Goal: Answer question/provide support

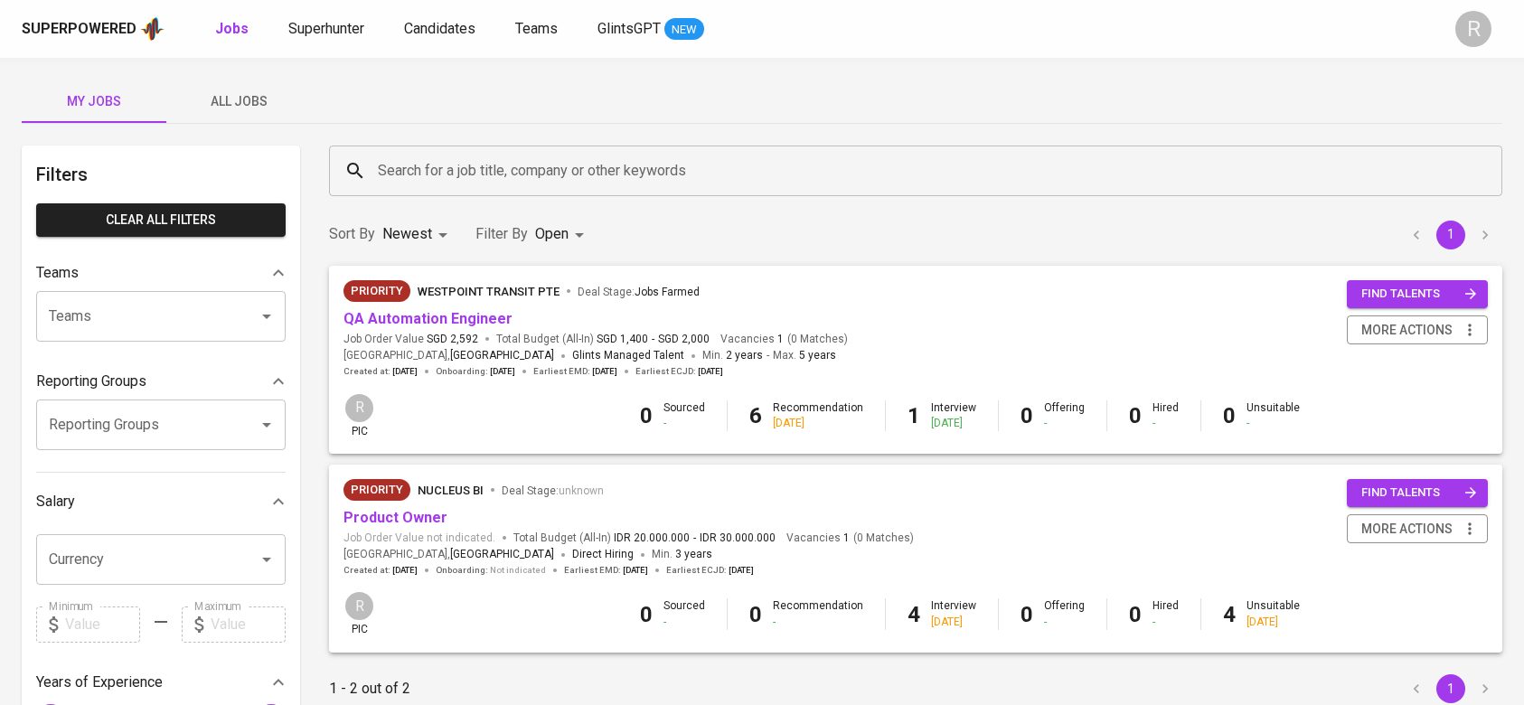
click at [224, 110] on span "All Jobs" at bounding box center [238, 101] width 123 height 23
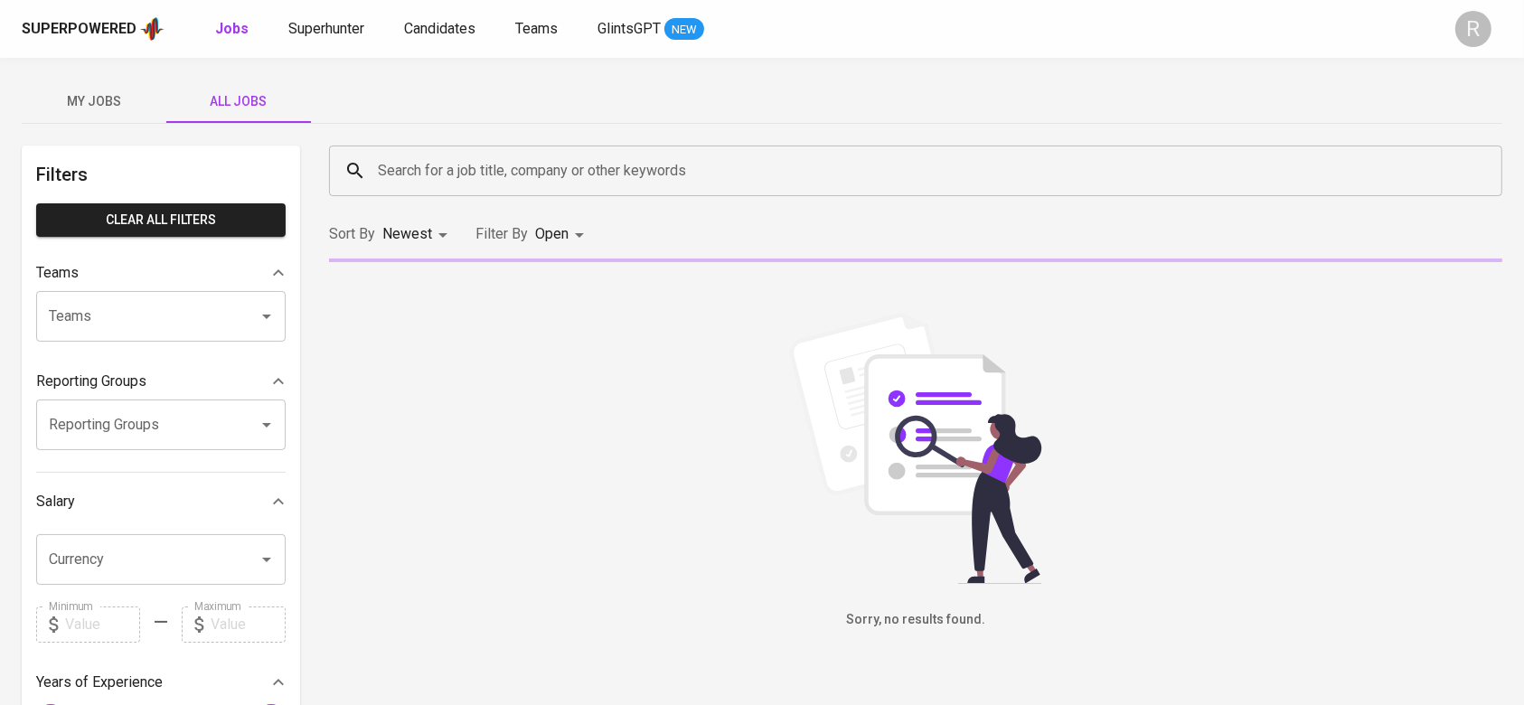
click at [558, 207] on div "Sort By Newest NEWEST Filter By Open OPEN" at bounding box center [915, 234] width 1195 height 55
click at [456, 189] on div "Search for a job title, company or other keywords" at bounding box center [915, 171] width 1173 height 51
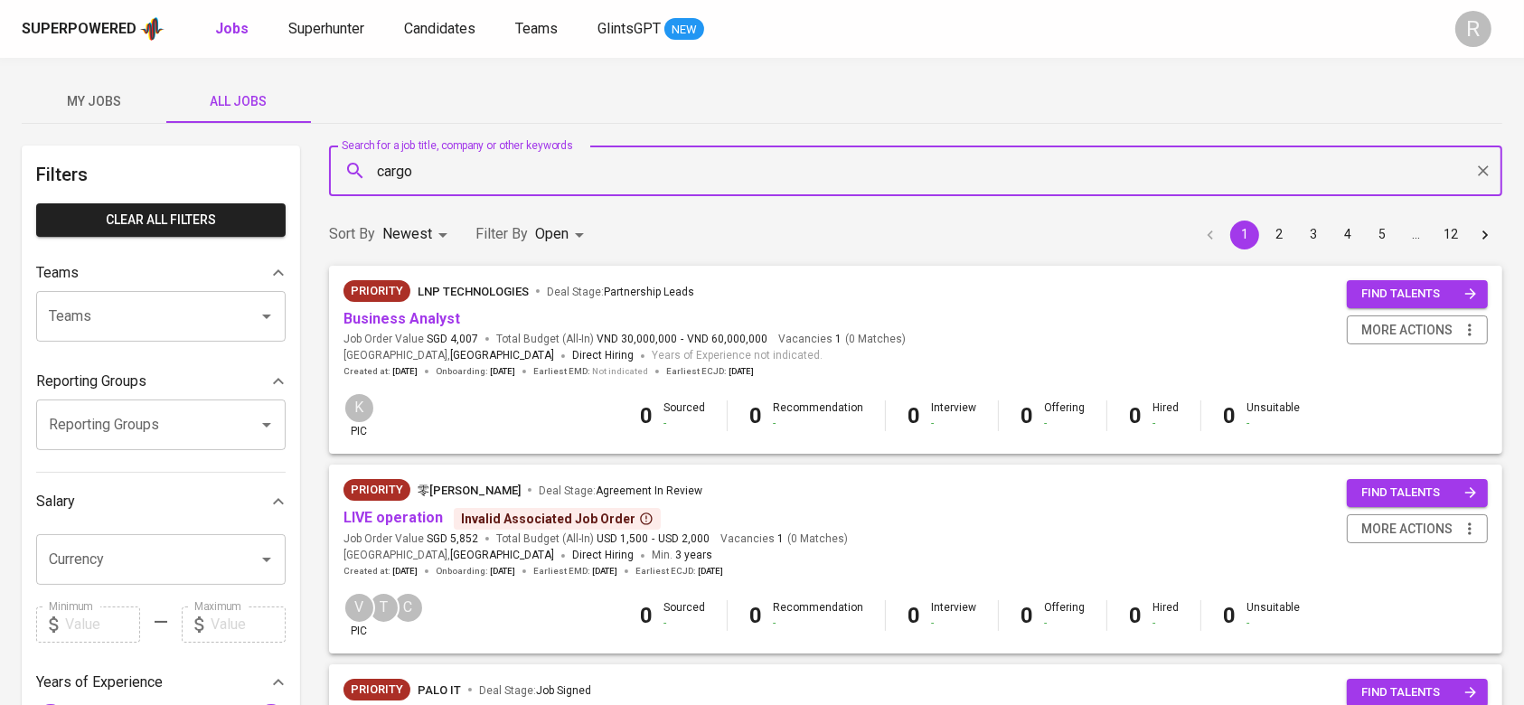
type input "cargo"
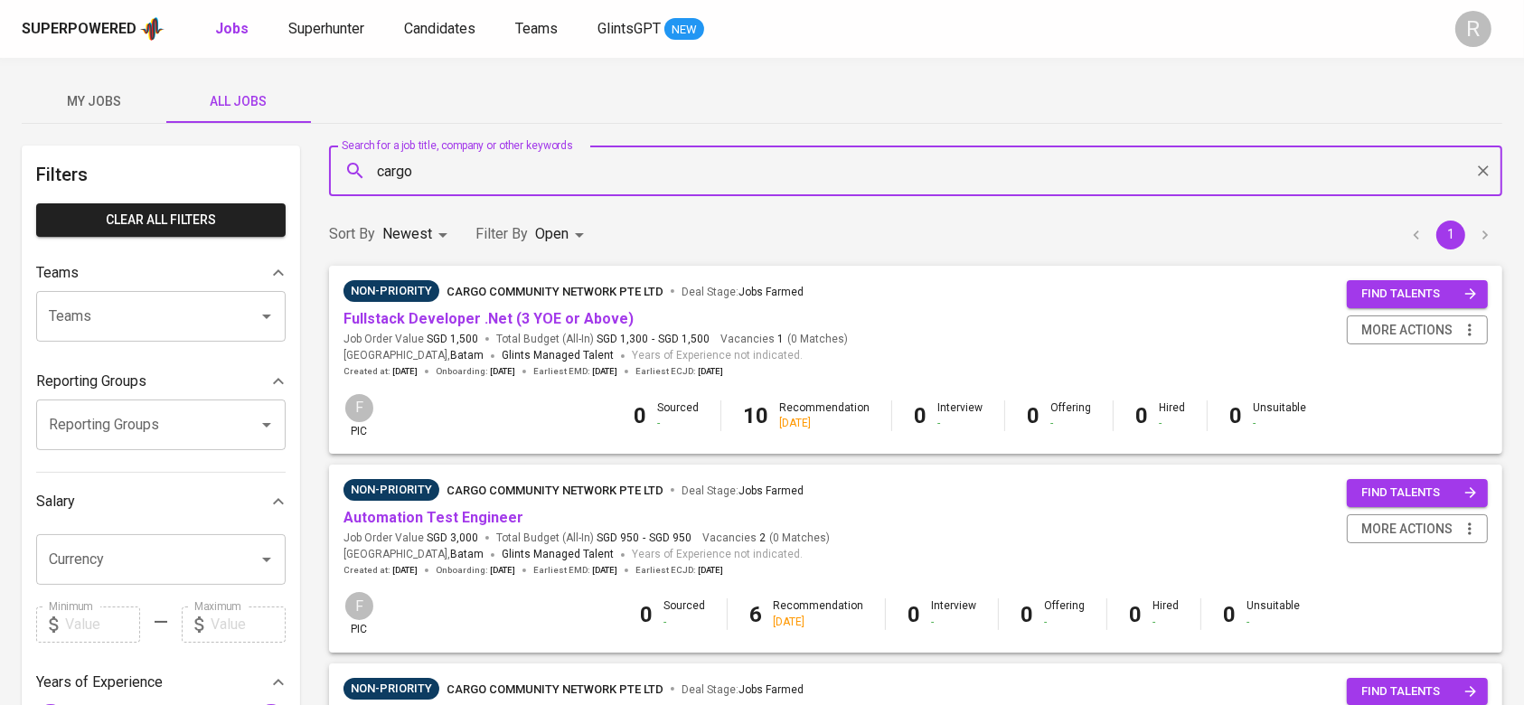
scroll to position [71, 0]
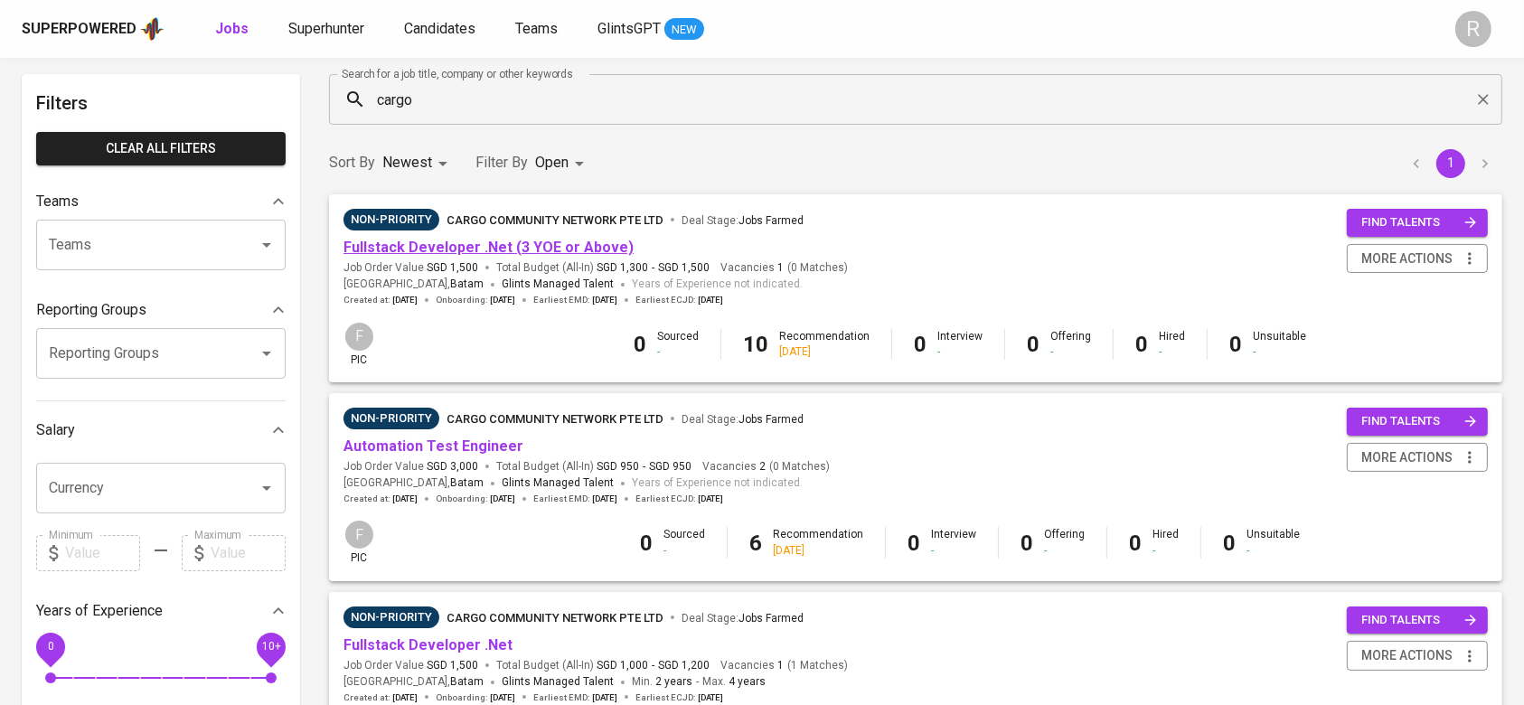
click at [399, 243] on link "Fullstack Developer .Net (3 YOE or Above)" at bounding box center [488, 247] width 290 height 17
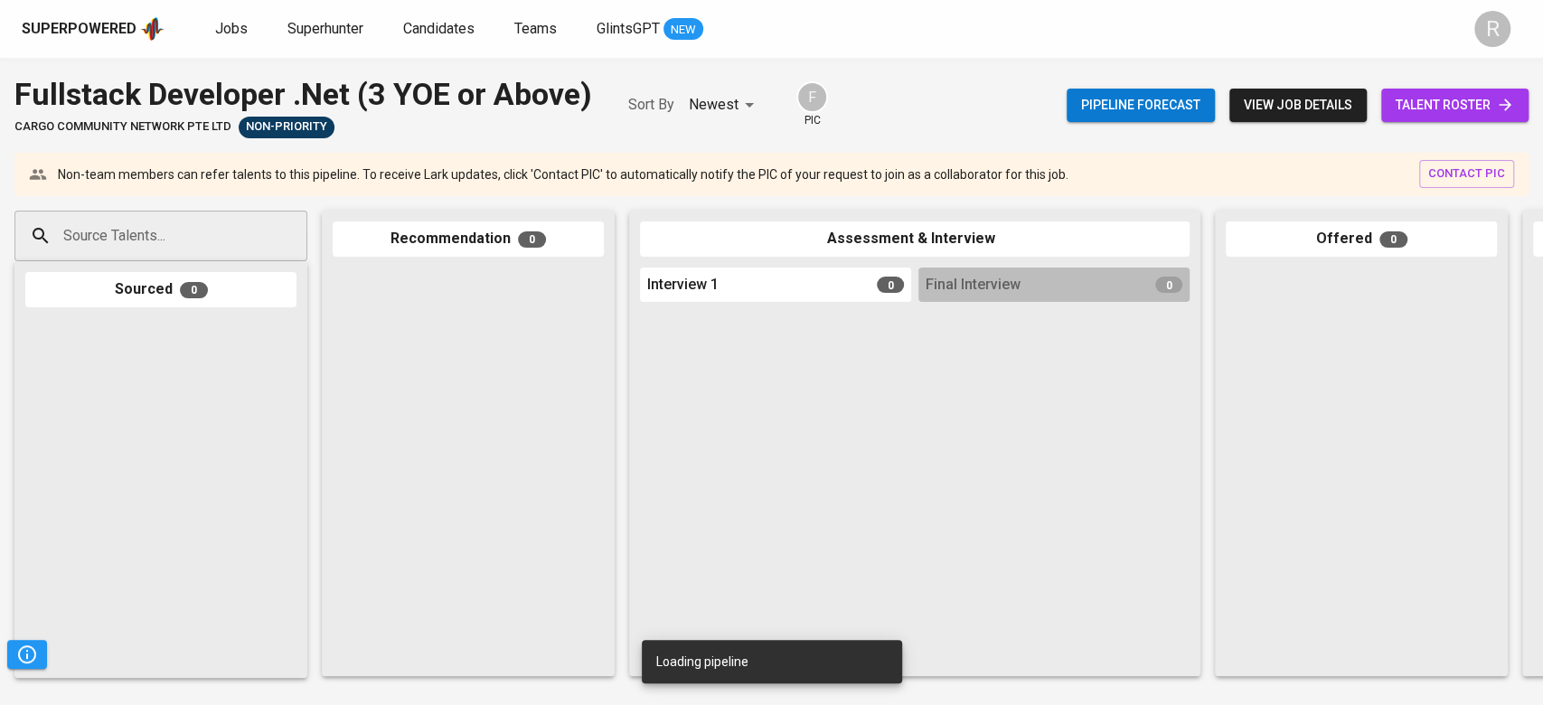
click at [1497, 89] on link "talent roster" at bounding box center [1454, 105] width 147 height 33
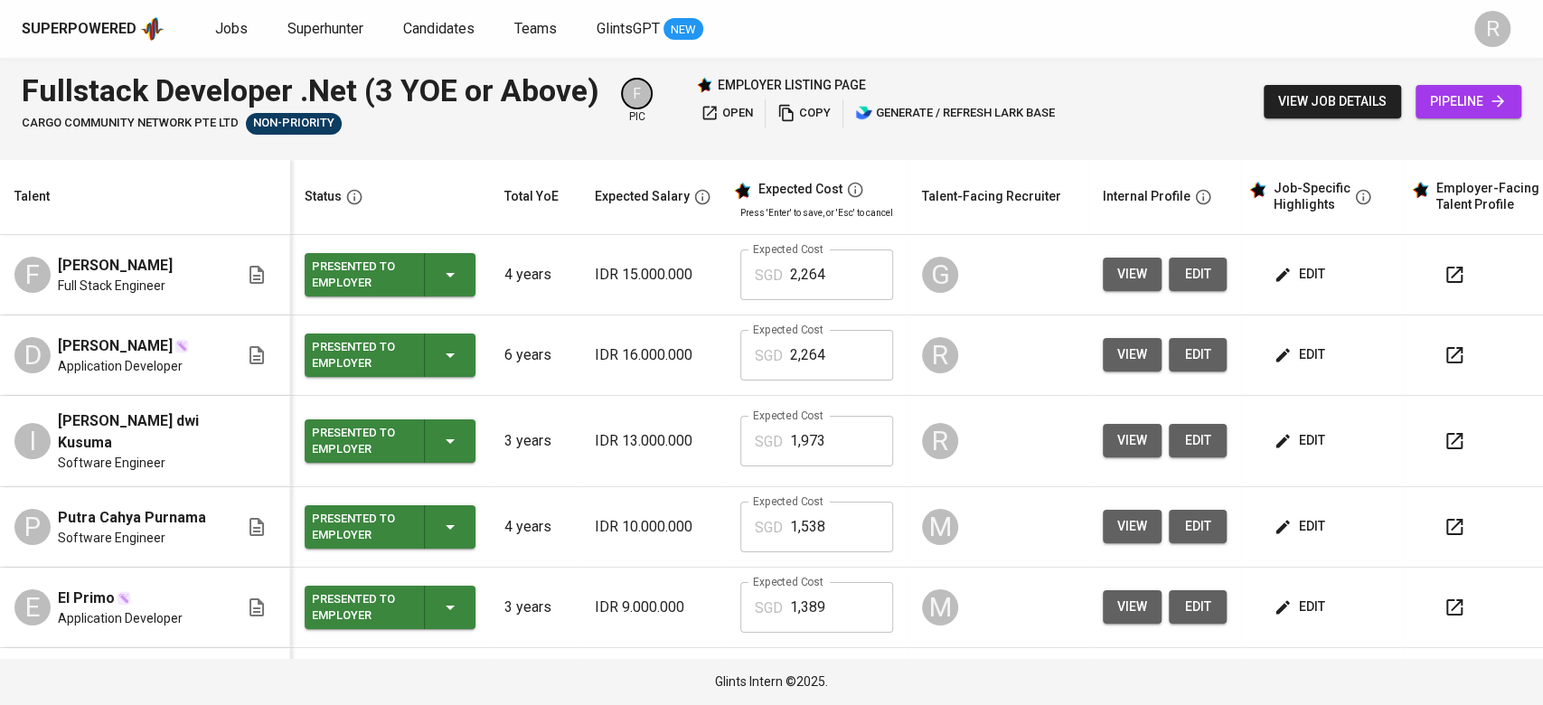
click at [1306, 428] on button "edit" at bounding box center [1301, 440] width 62 height 33
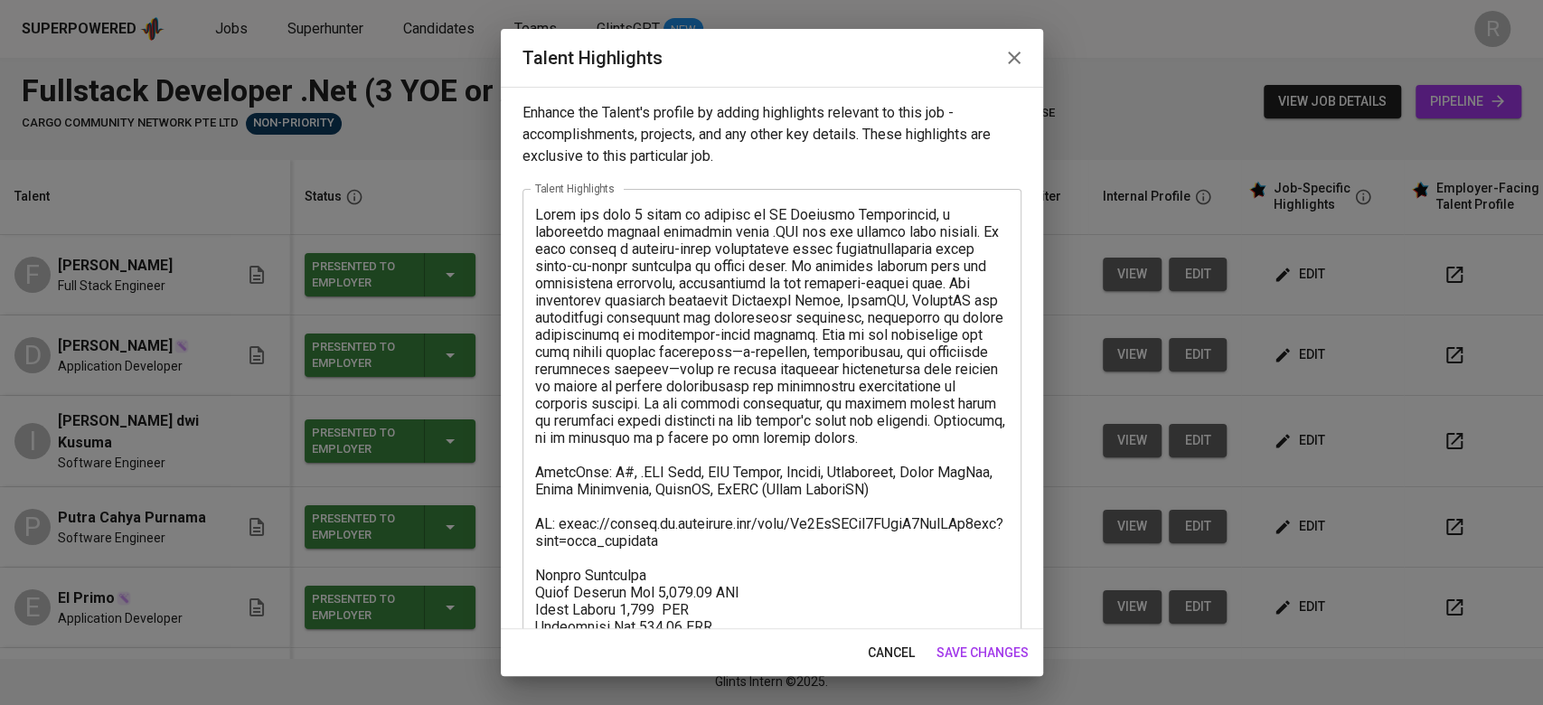
scroll to position [158, 0]
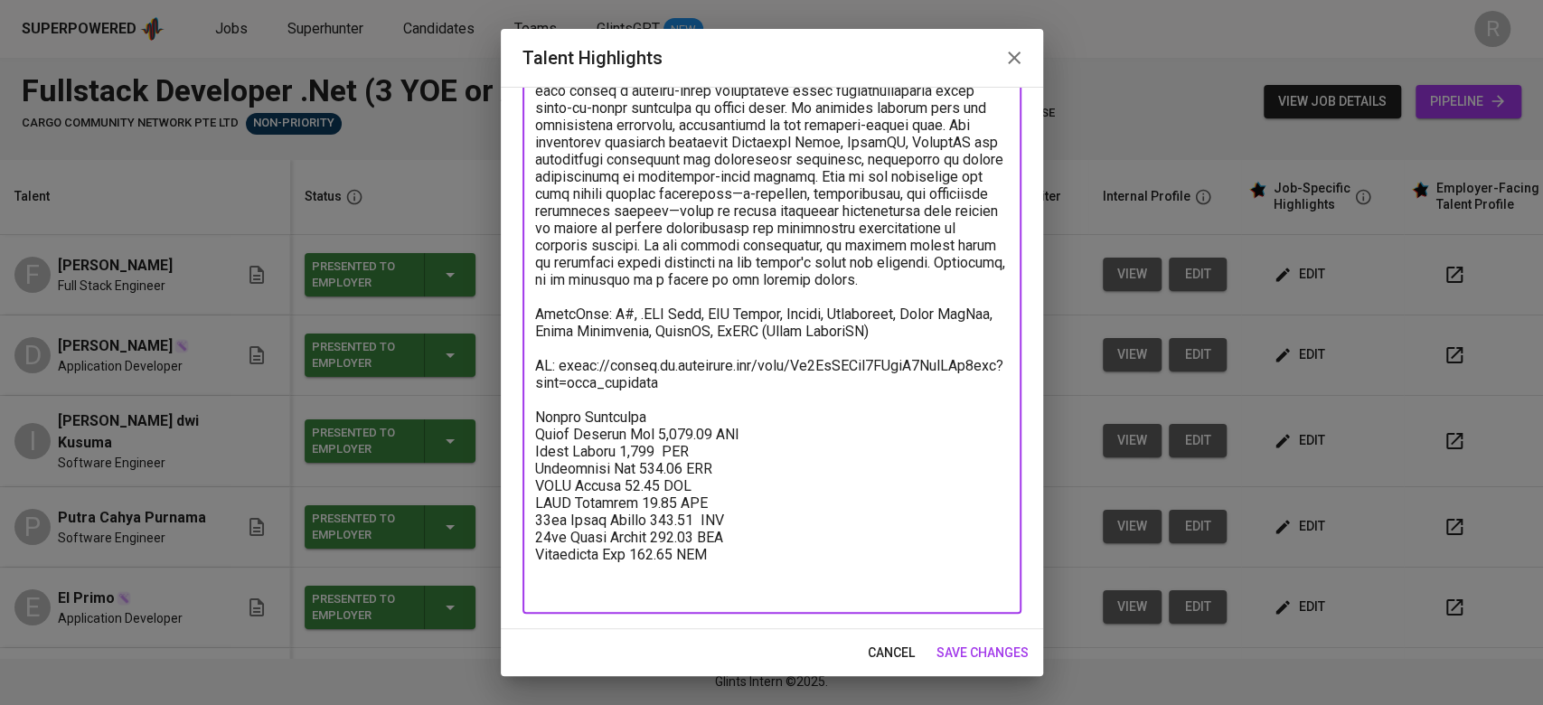
click at [687, 433] on textarea at bounding box center [772, 323] width 474 height 550
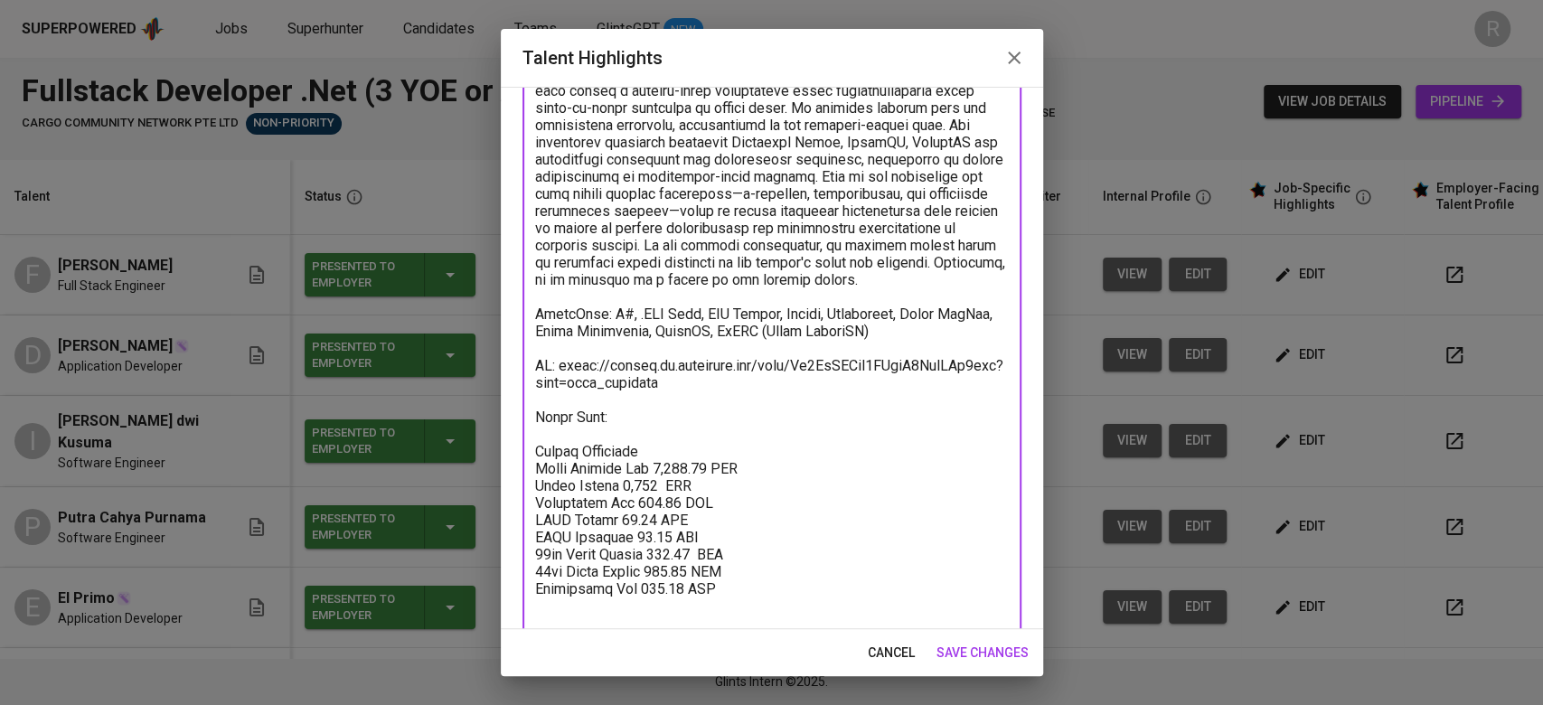
paste textarea "[URL][DOMAIN_NAME]"
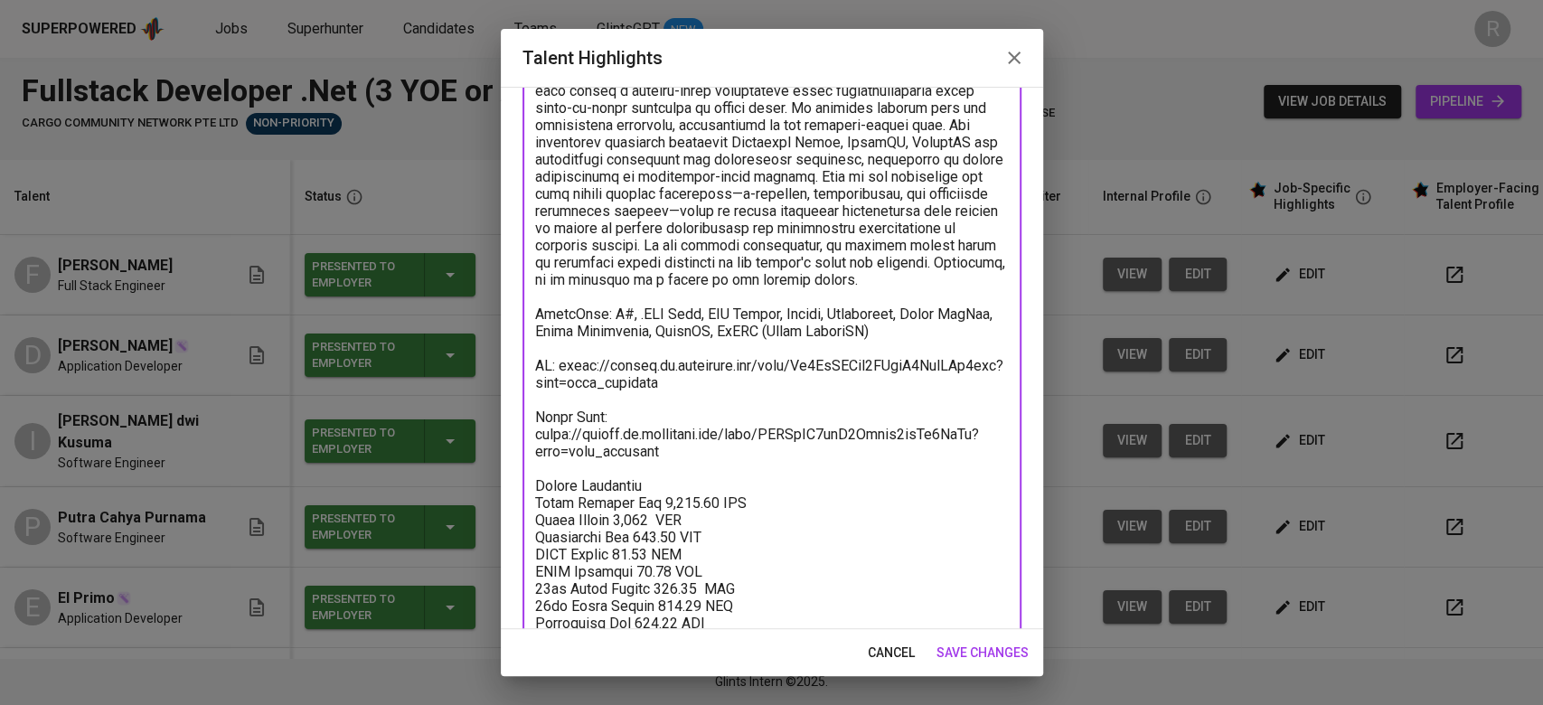
type textarea "Lorem ips dolo 1 sitam co adipisc el SE Doeiusmo Temporincid, u laboreetdo magn…"
click at [954, 646] on span "save changes" at bounding box center [982, 653] width 92 height 23
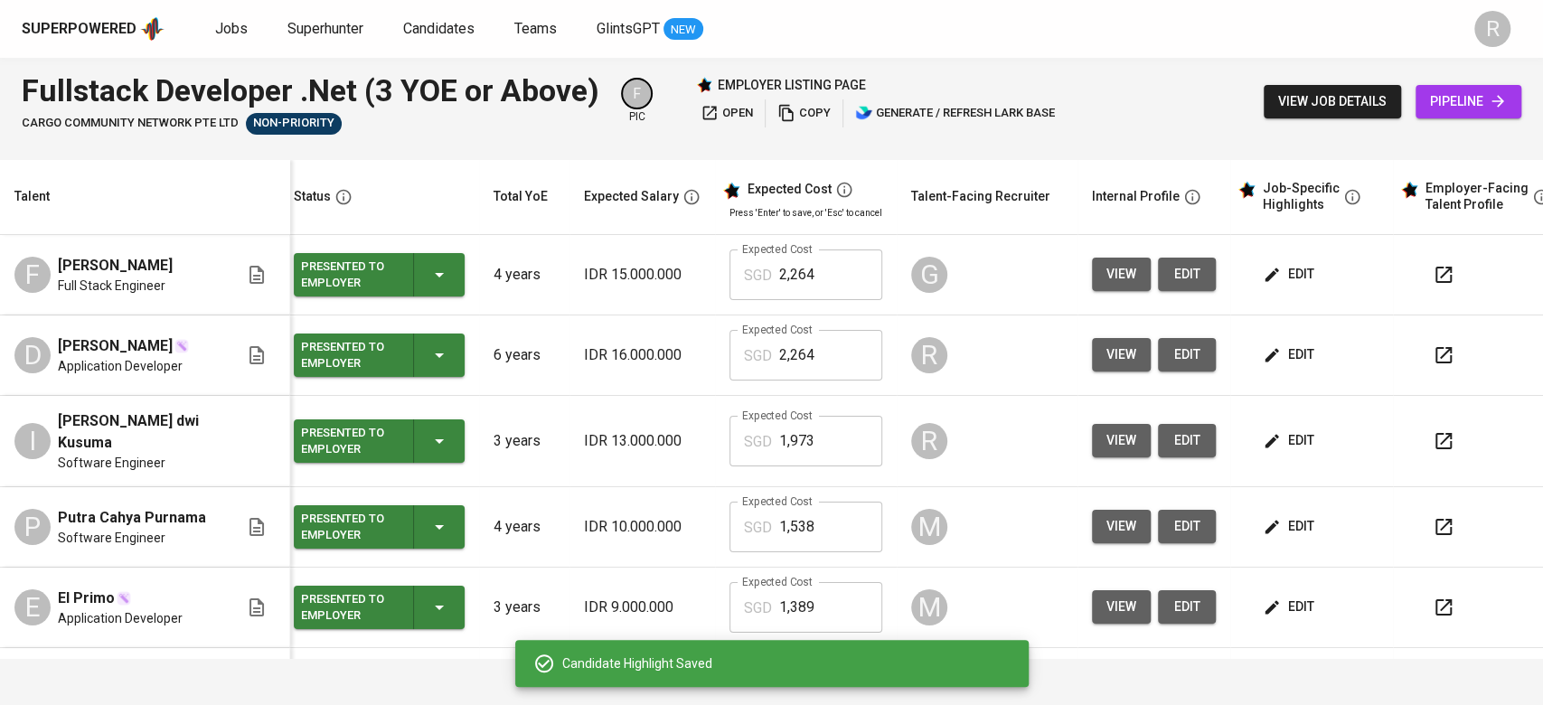
scroll to position [0, 0]
